Goal: Complete application form

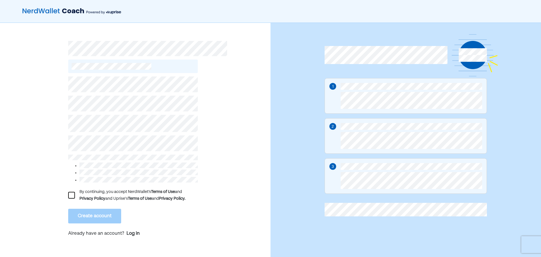
click at [69, 192] on div at bounding box center [71, 195] width 7 height 7
click at [95, 215] on button "Create account" at bounding box center [94, 216] width 53 height 15
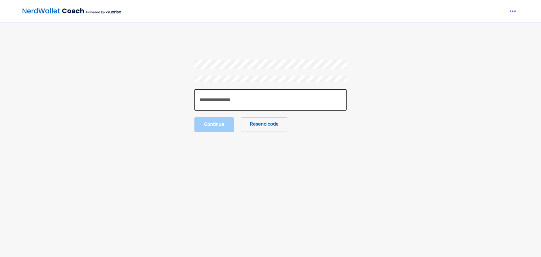
click at [217, 103] on input "number" at bounding box center [270, 99] width 152 height 21
type input "******"
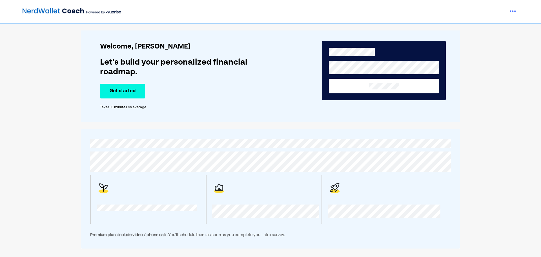
click at [353, 89] on button at bounding box center [384, 86] width 110 height 15
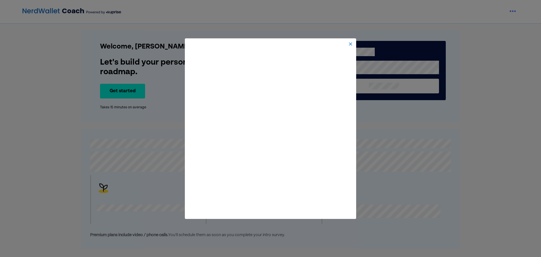
click at [348, 41] on div at bounding box center [270, 43] width 169 height 9
click at [350, 45] on img at bounding box center [350, 44] width 5 height 5
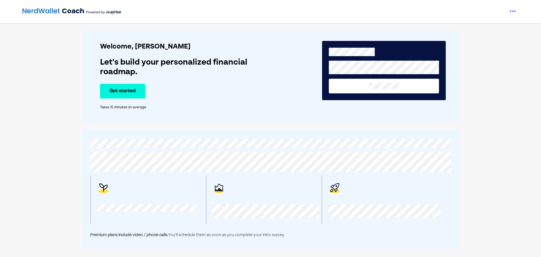
click at [130, 88] on button "Get started" at bounding box center [122, 91] width 45 height 15
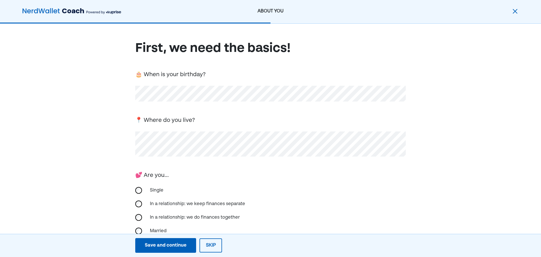
click at [188, 103] on div "First, we need the basics! 🎂 When is your birthday? 📍 Where do you live? 💕 Are …" at bounding box center [270, 175] width 271 height 271
click at [196, 129] on div "📍 Where do you live?" at bounding box center [270, 135] width 271 height 41
click at [144, 187] on div "Single" at bounding box center [270, 190] width 271 height 14
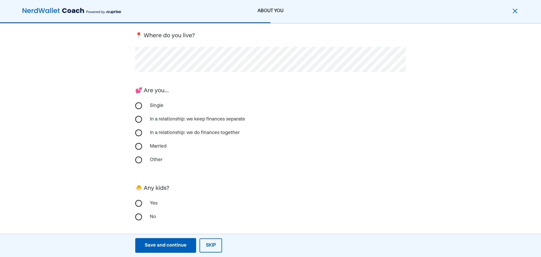
scroll to position [88, 0]
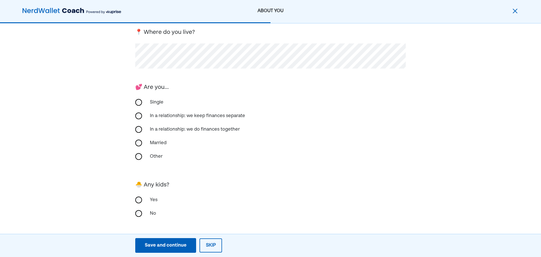
click at [156, 208] on div "No" at bounding box center [175, 214] width 56 height 14
click at [188, 249] on button "Save and continue Save Save and continue" at bounding box center [165, 245] width 61 height 15
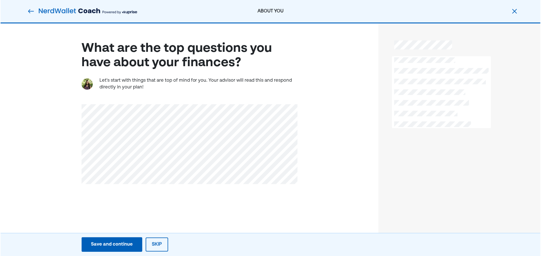
scroll to position [0, 0]
